Goal: Task Accomplishment & Management: Use online tool/utility

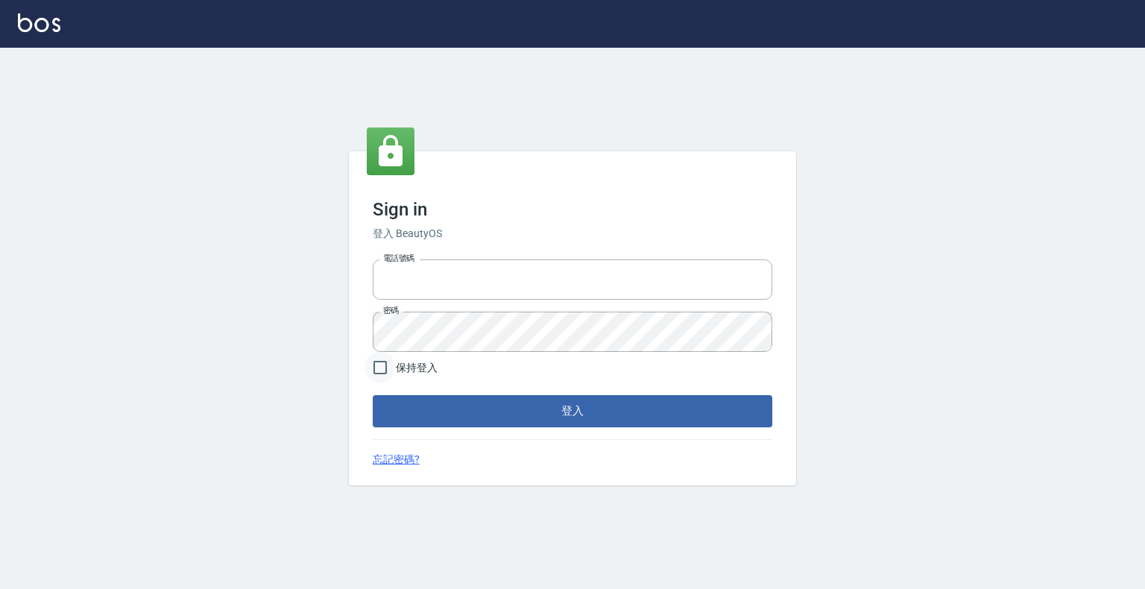
type input "0989849661"
click at [385, 377] on input "保持登入" at bounding box center [380, 367] width 31 height 31
checkbox input "true"
click at [432, 407] on button "登入" at bounding box center [573, 410] width 400 height 31
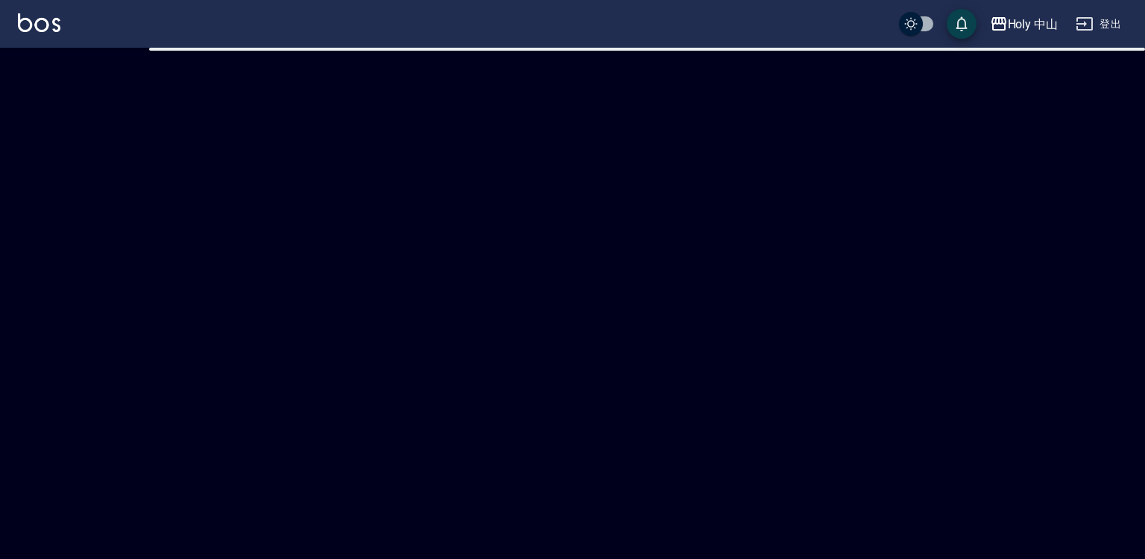
checkbox input "true"
